Goal: Book appointment/travel/reservation

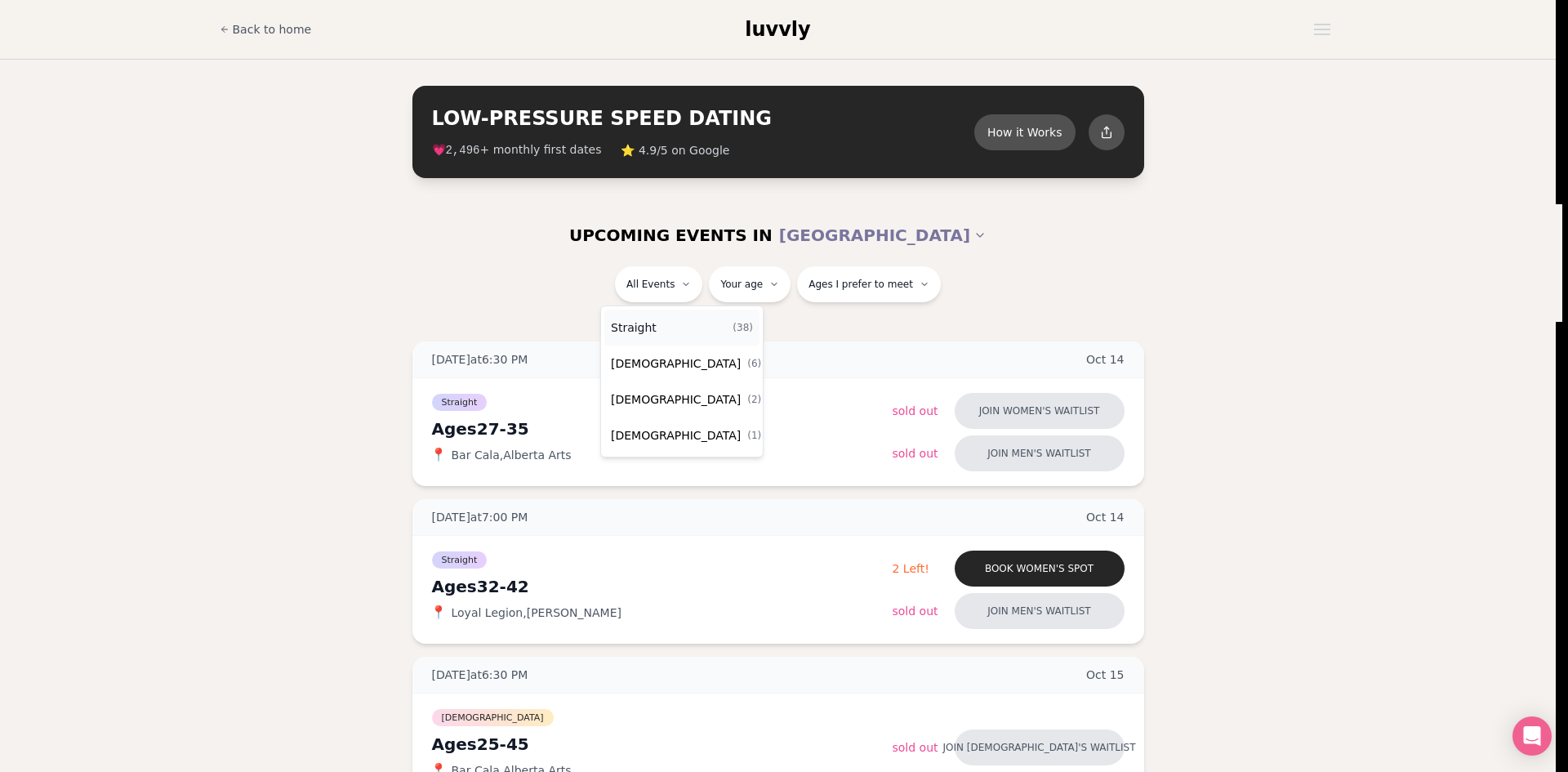
click at [677, 322] on div "Straight ( 38 )" at bounding box center [682, 328] width 155 height 36
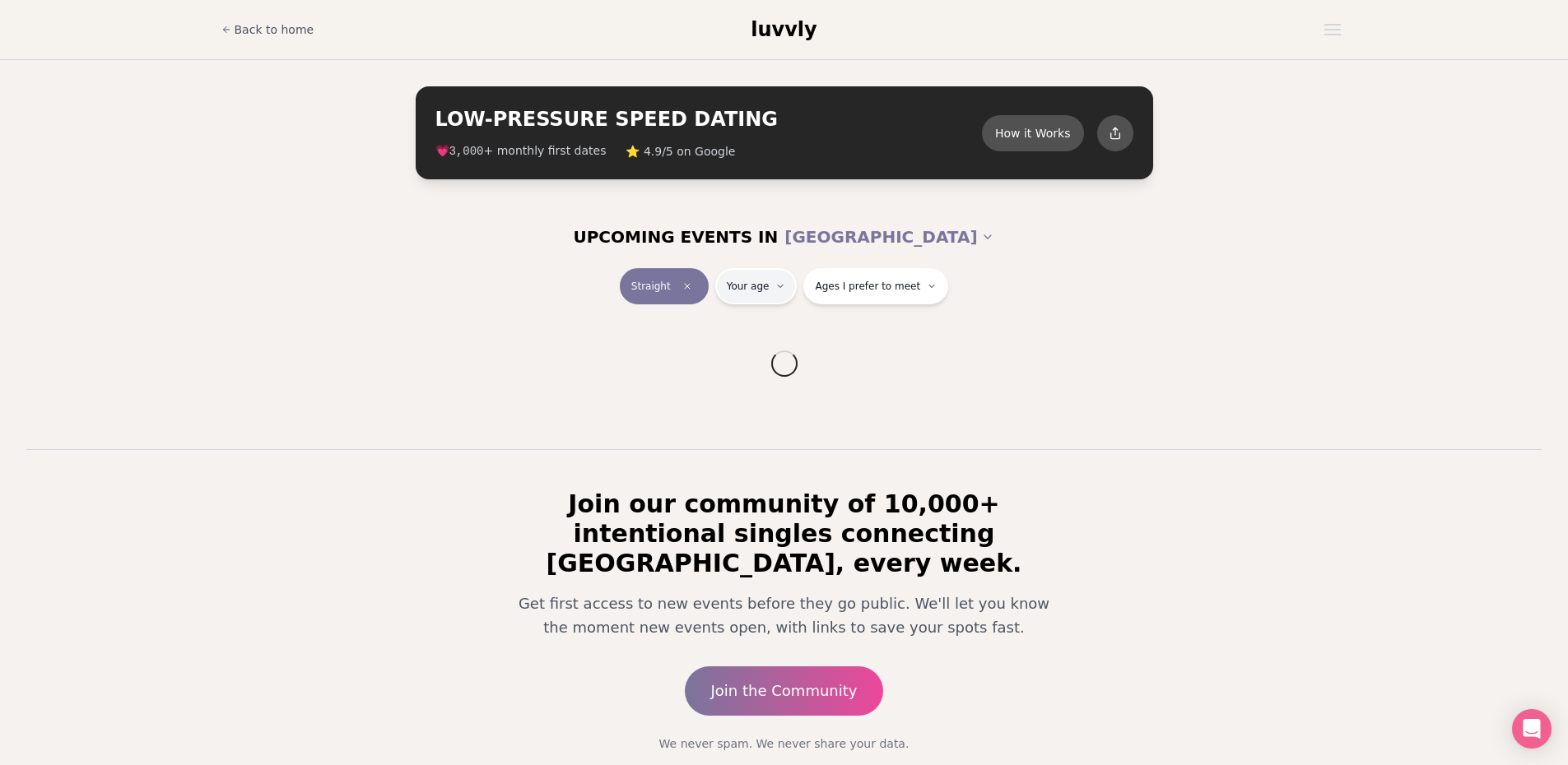
click at [769, 290] on html "Back to home luvvly LOW-PRESSURE SPEED DATING How it Works 💗 3,000 + monthly fi…" at bounding box center [784, 430] width 1568 height 861
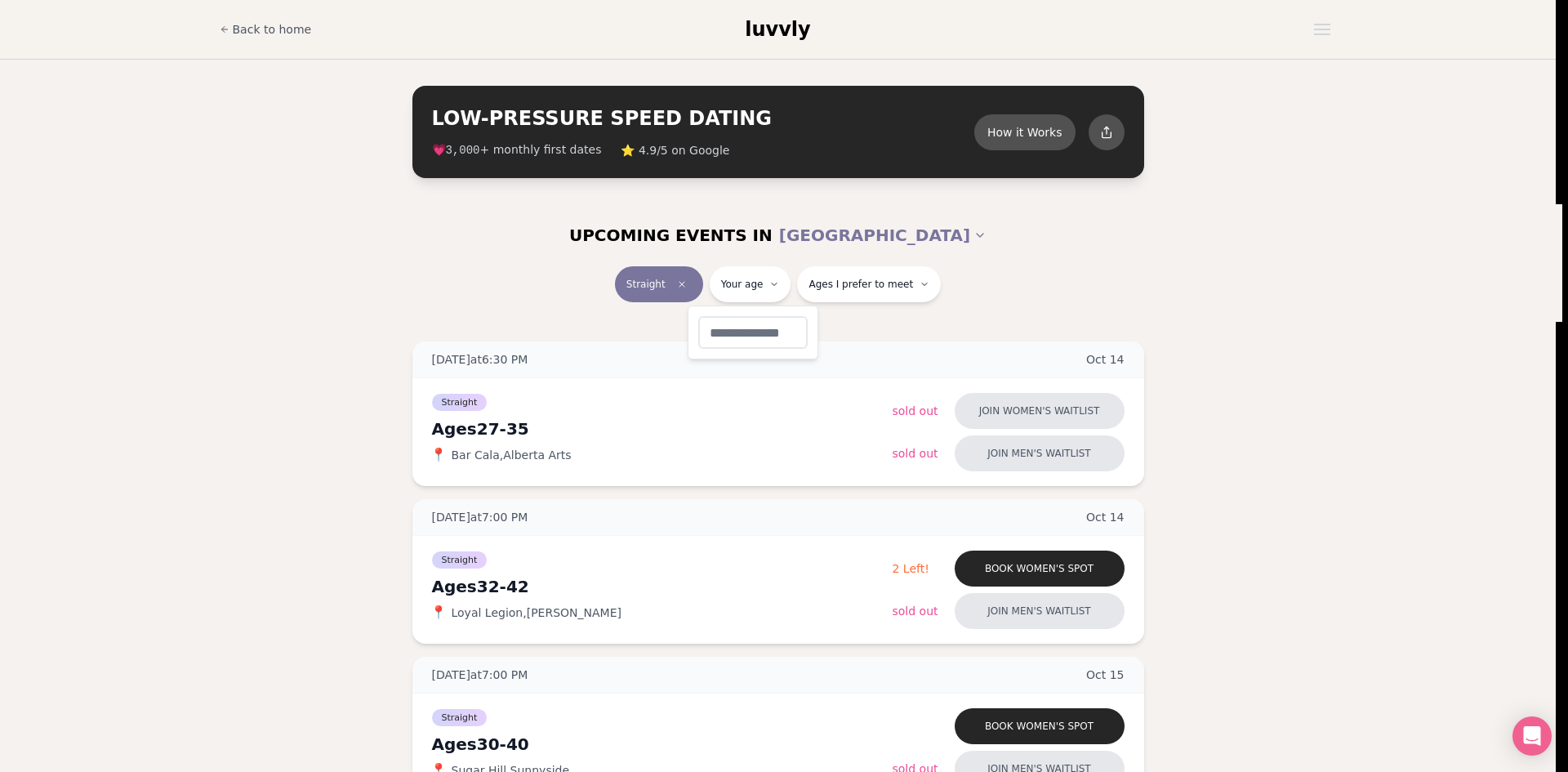
type input "**"
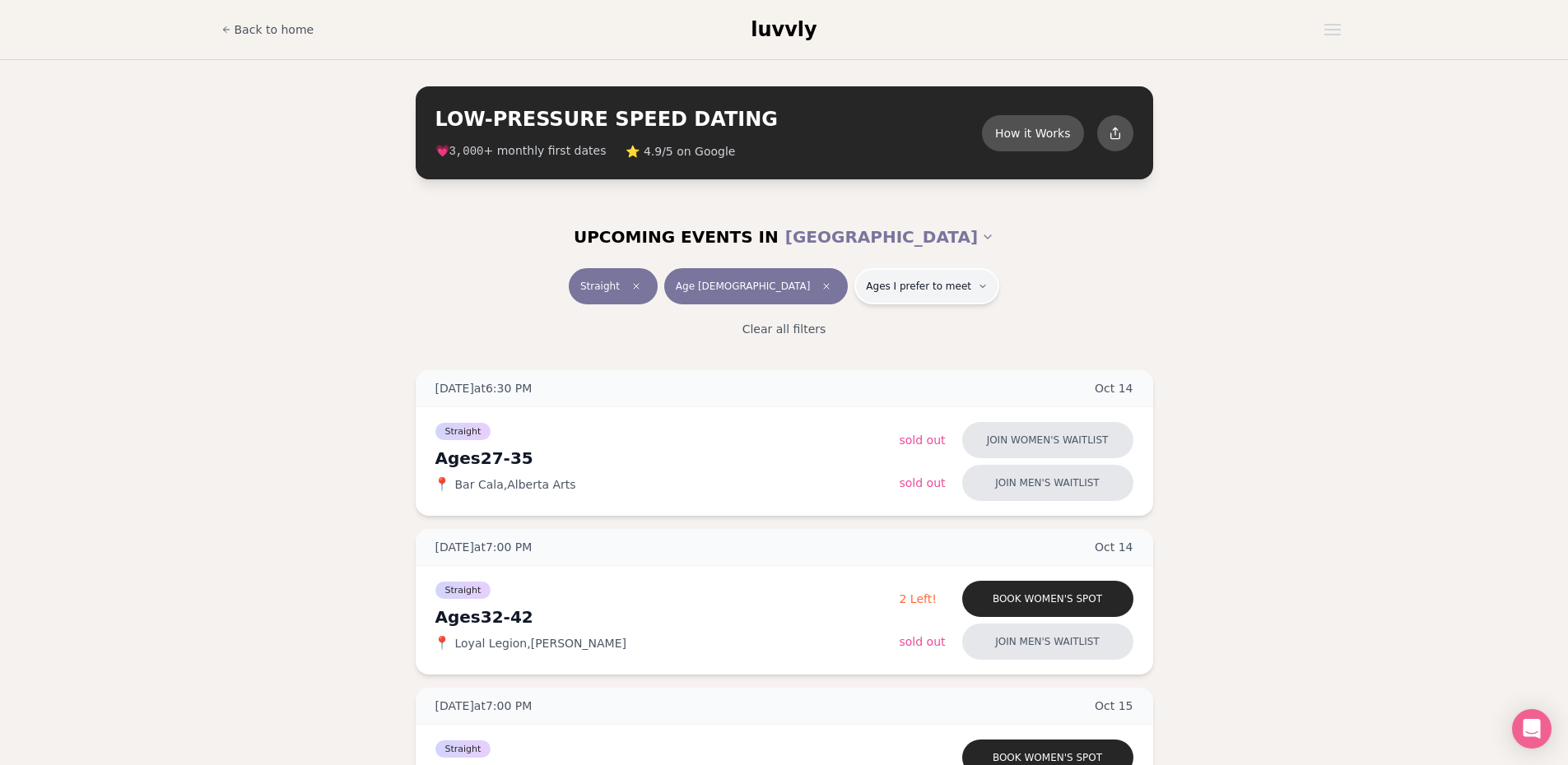
click at [854, 293] on button "Ages I prefer to meet" at bounding box center [926, 287] width 145 height 36
click at [860, 322] on span "Younger than me" at bounding box center [874, 327] width 98 height 16
click at [815, 322] on button "Younger than me" at bounding box center [808, 327] width 13 height 13
click at [1177, 270] on div "Straight Age [DEMOGRAPHIC_DATA] Younger" at bounding box center [784, 290] width 921 height 43
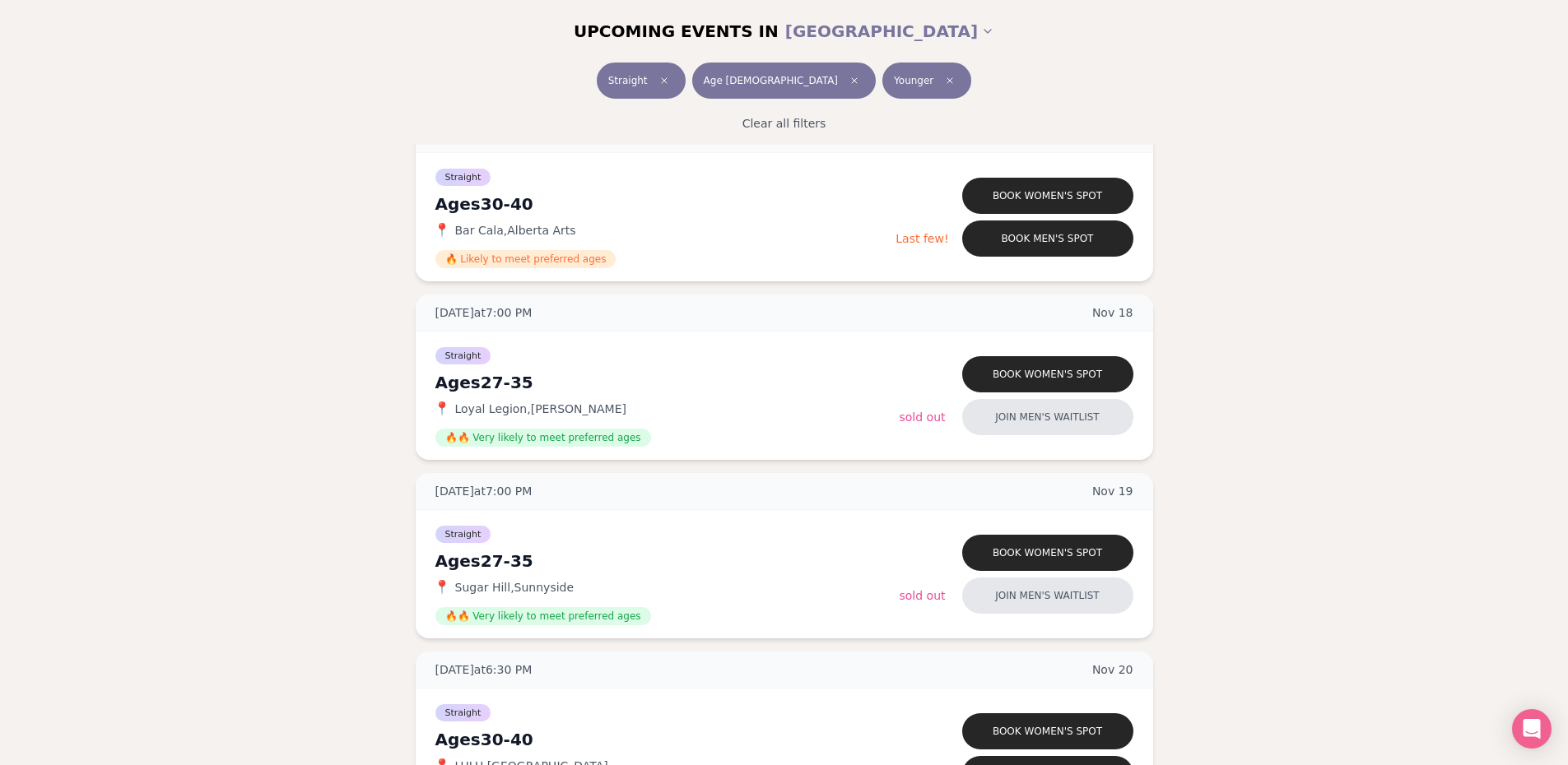
scroll to position [5336, 0]
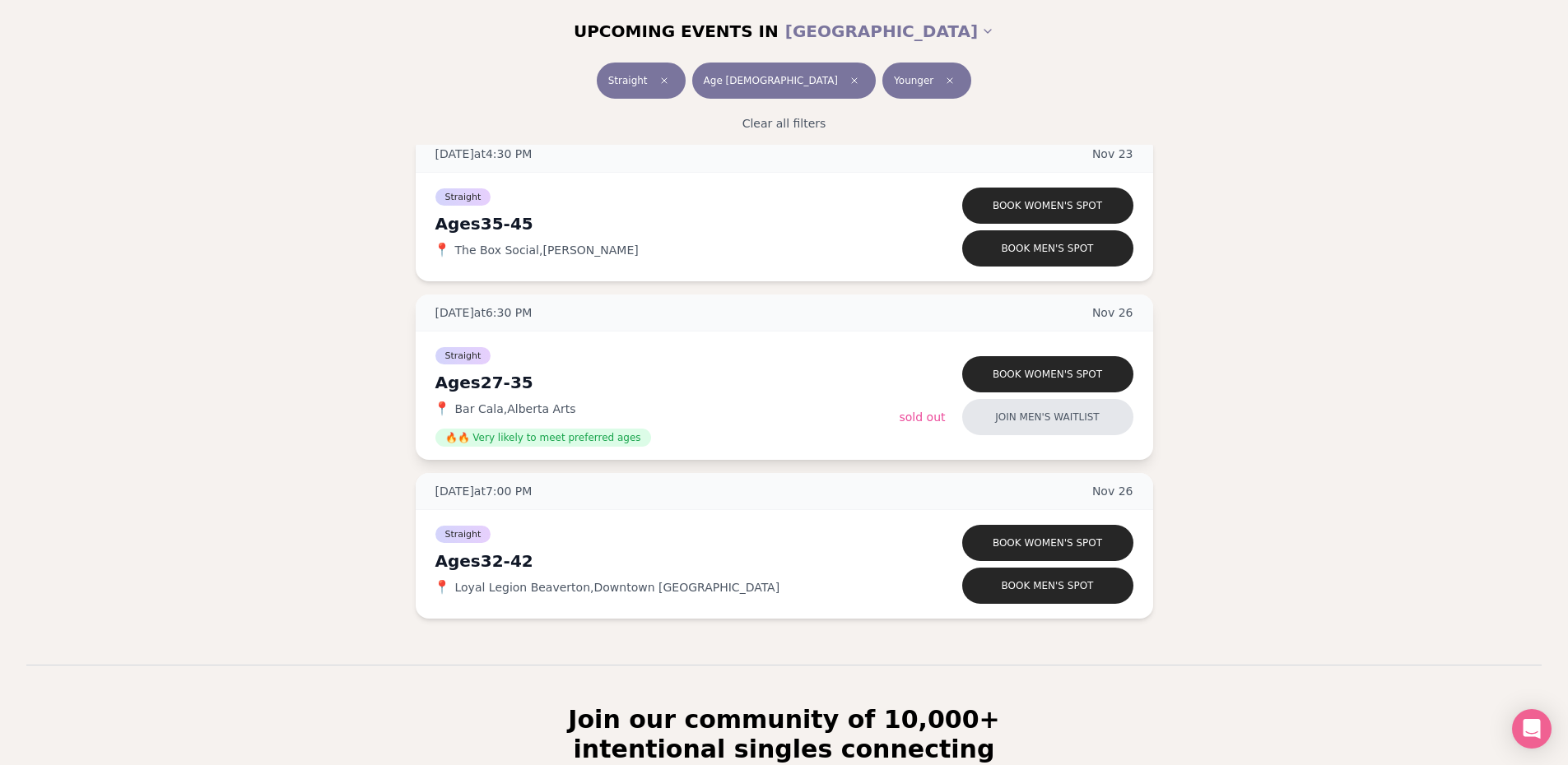
click at [531, 406] on span "Bar Cala , [GEOGRAPHIC_DATA] Arts" at bounding box center [515, 409] width 121 height 16
click at [565, 407] on div "📍 Bar Cala , [GEOGRAPHIC_DATA] Arts" at bounding box center [667, 409] width 464 height 16
